Goal: Navigation & Orientation: Find specific page/section

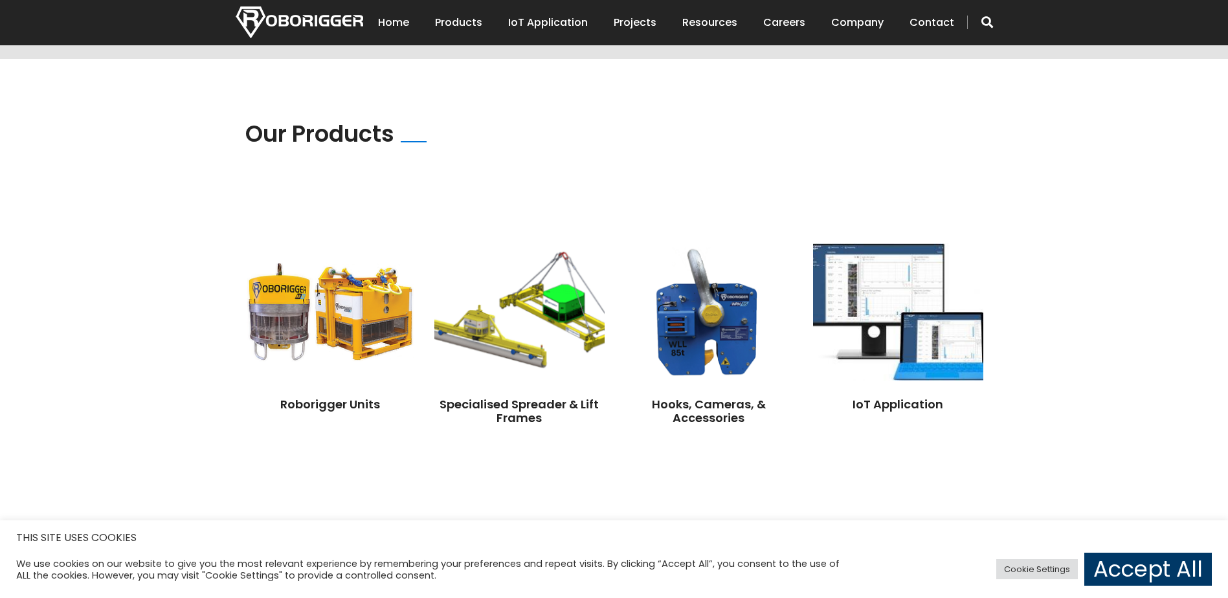
scroll to position [841, 0]
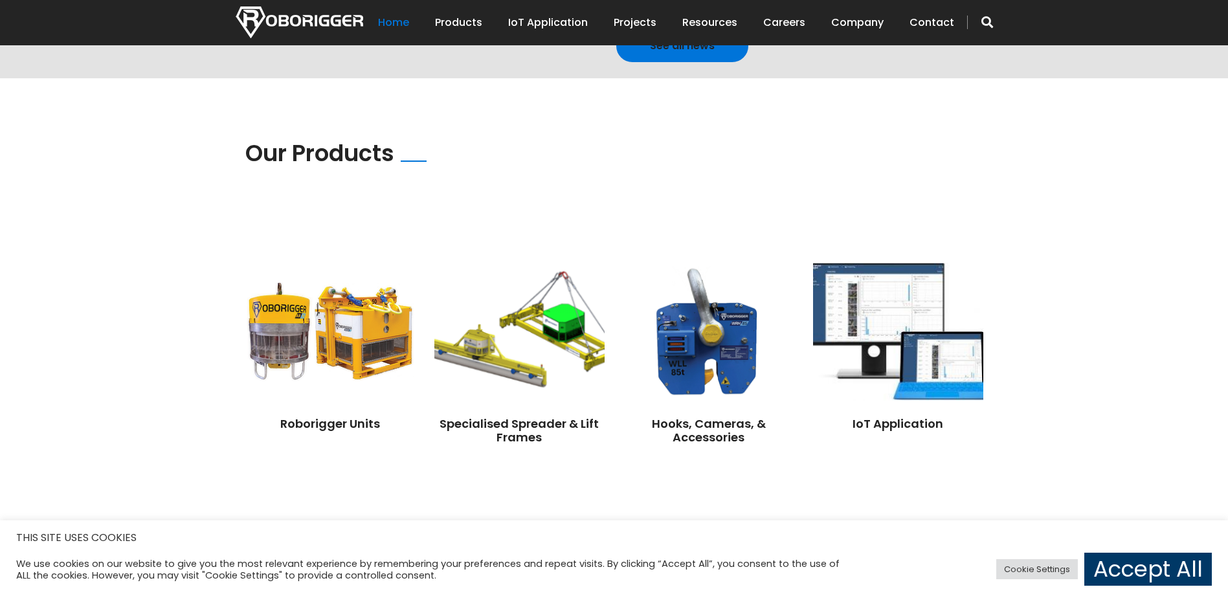
click at [406, 23] on link "Home" at bounding box center [393, 23] width 31 height 40
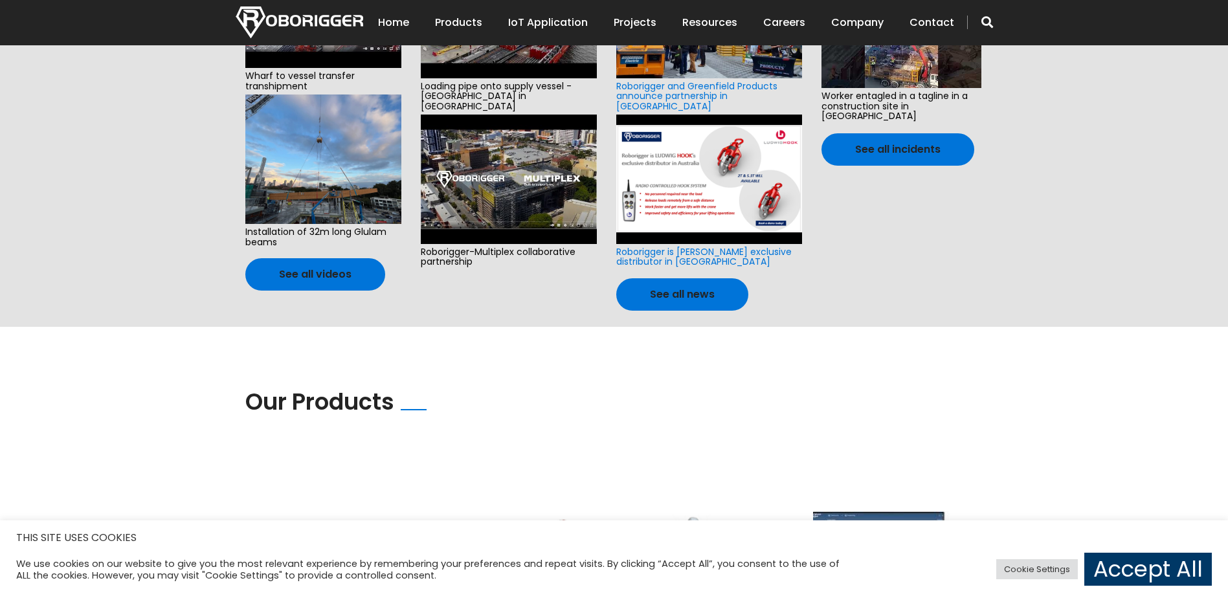
scroll to position [518, 0]
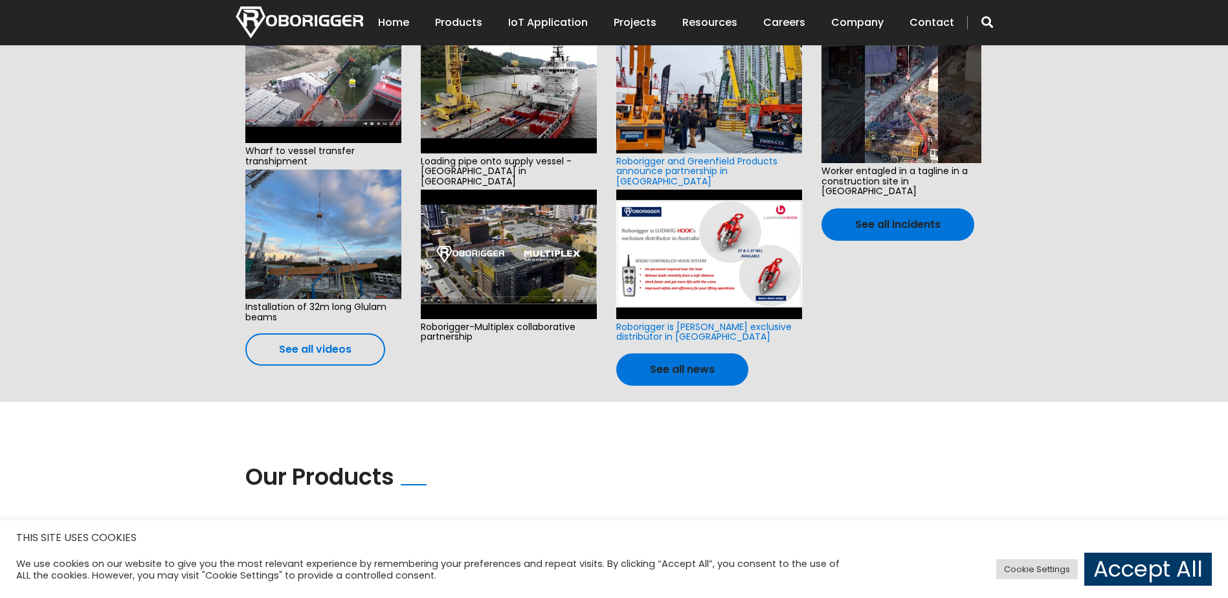
click at [342, 344] on link "See all videos" at bounding box center [315, 349] width 140 height 32
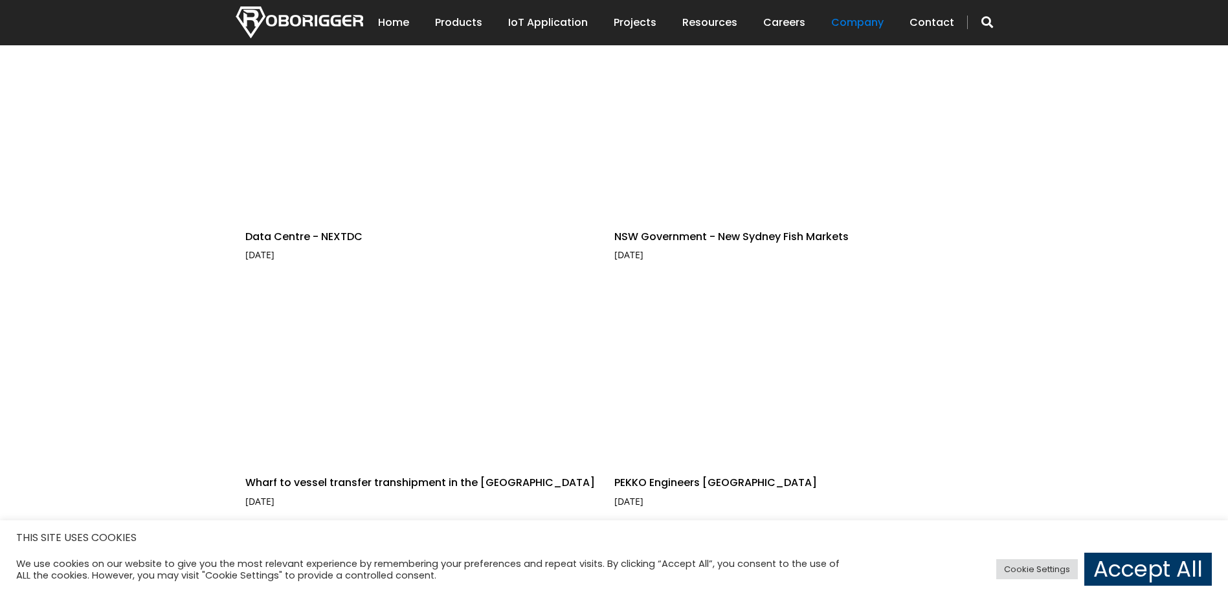
scroll to position [388, 0]
